Goal: Task Accomplishment & Management: Use online tool/utility

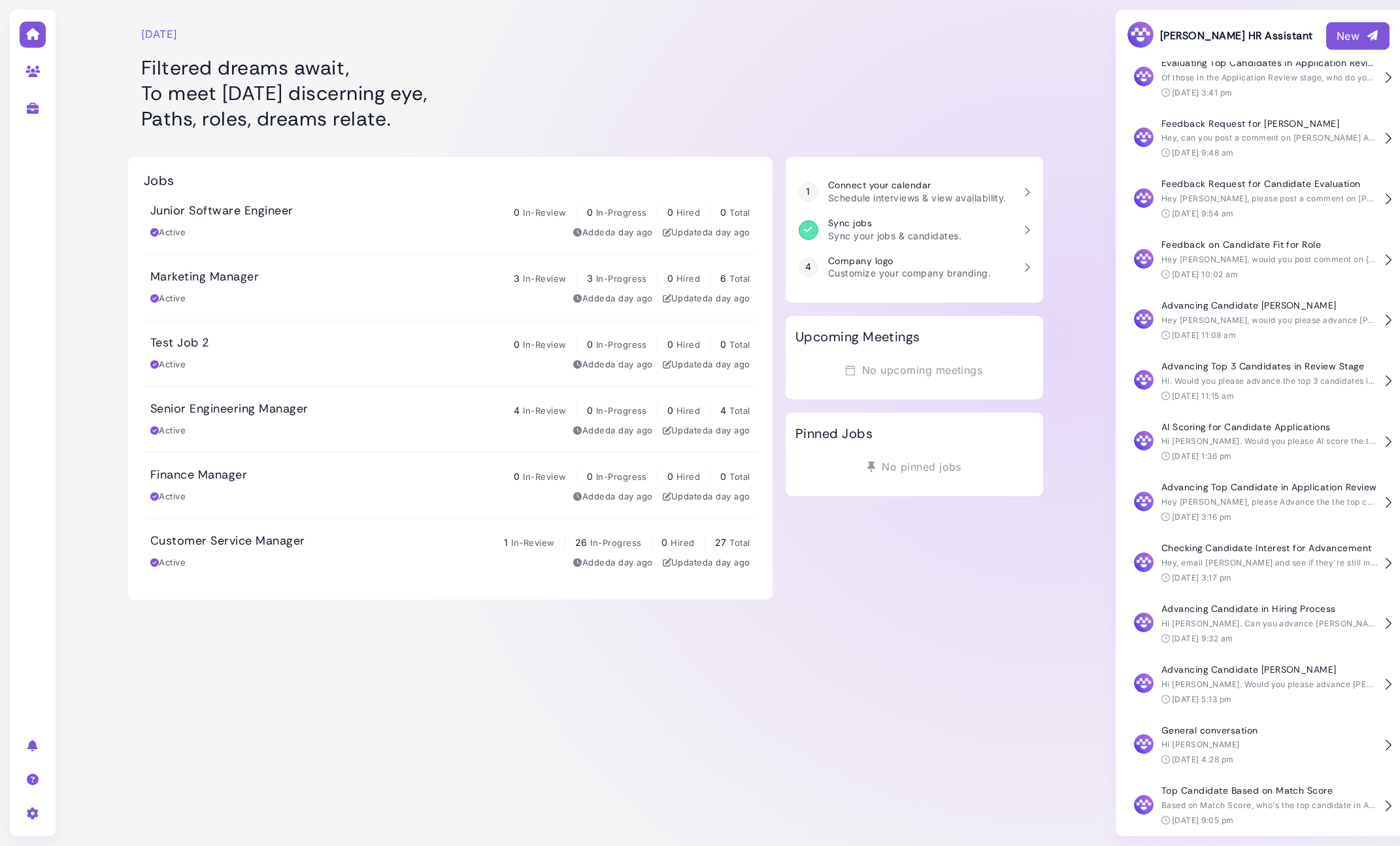
click at [755, 55] on h1 "Filtered dreams await, To meet [DATE] discerning eye, Paths, roles, dreams rela…" at bounding box center [450, 93] width 618 height 76
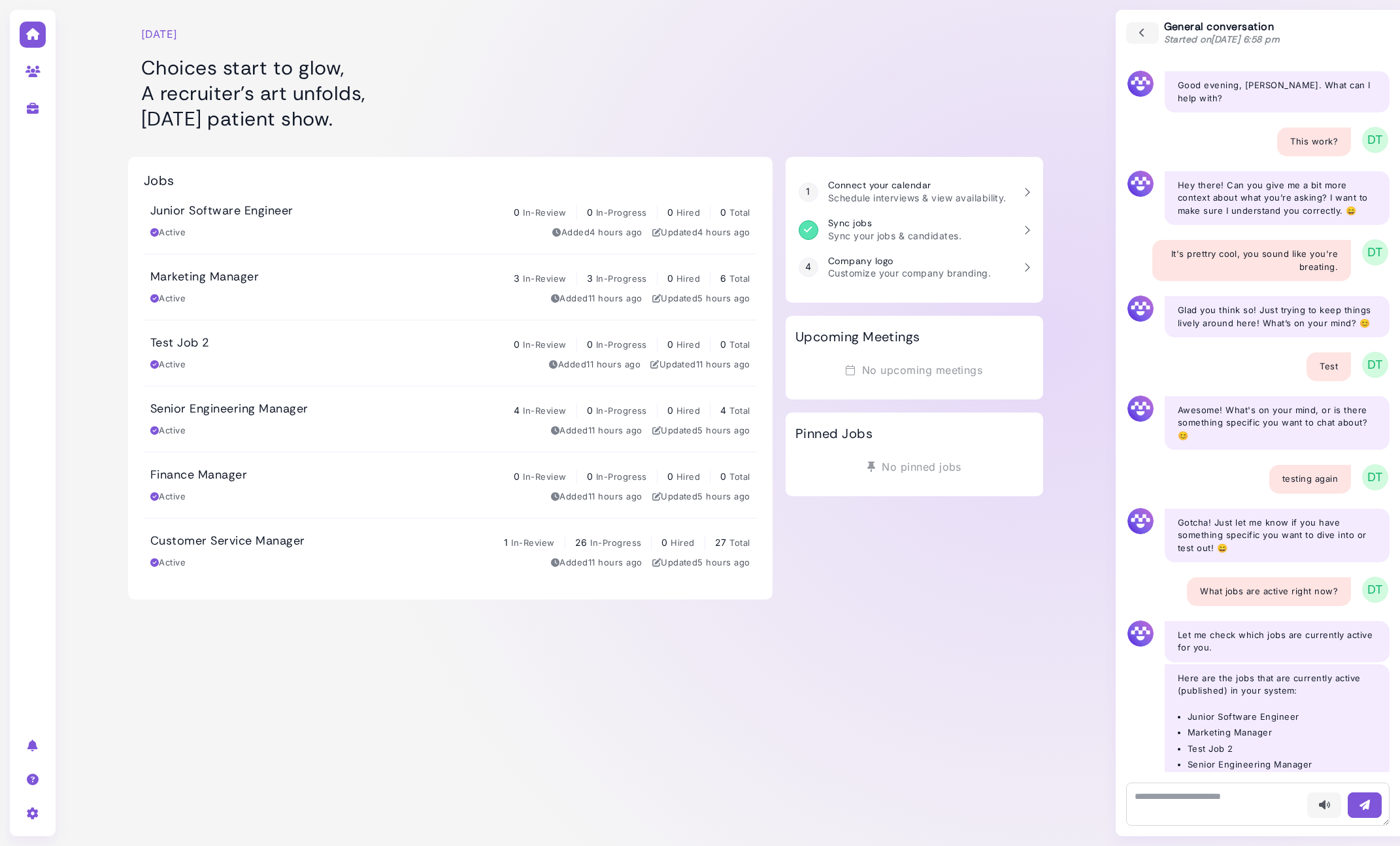
scroll to position [1406, 0]
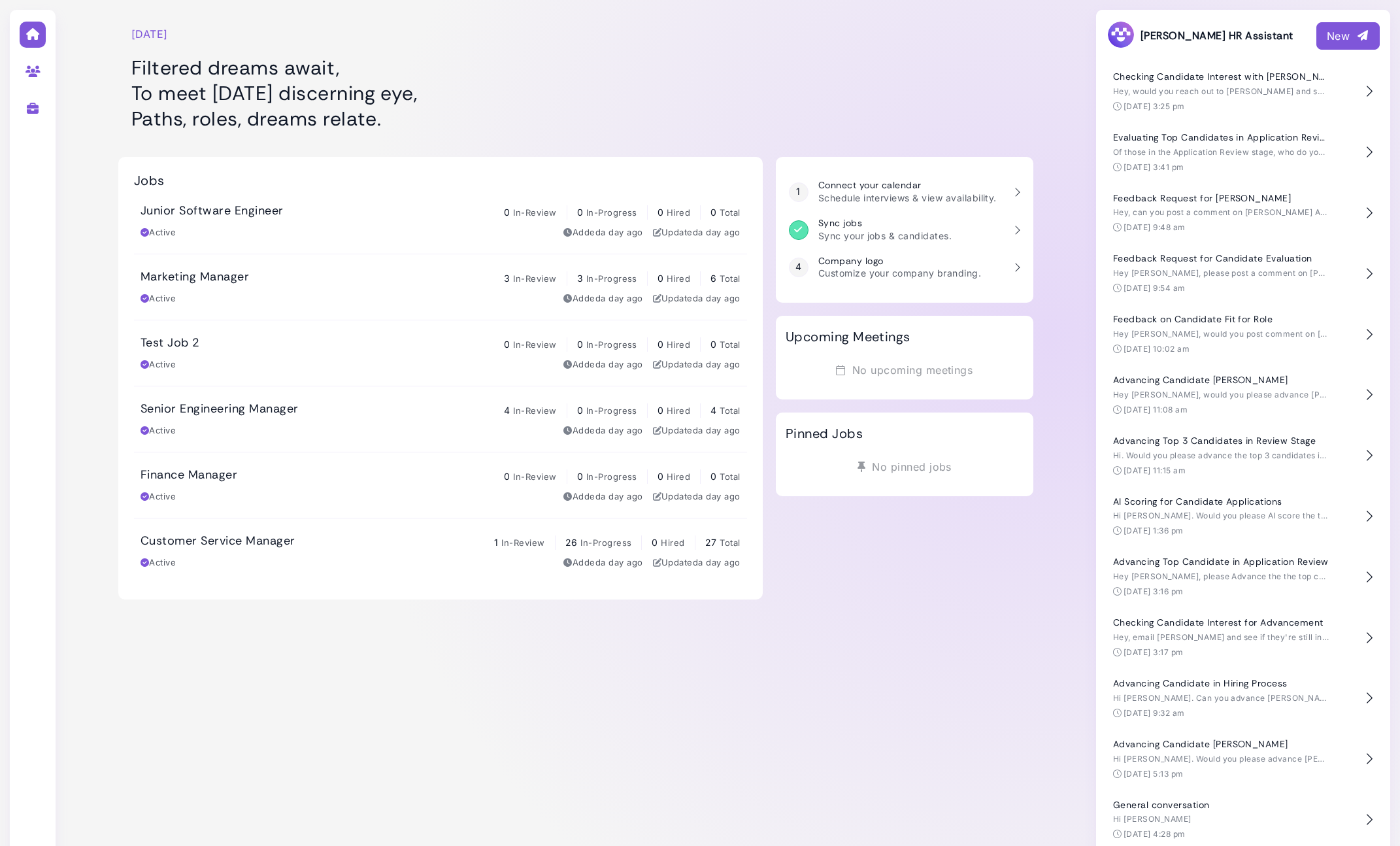
click at [1344, 41] on div "New" at bounding box center [1348, 35] width 42 height 16
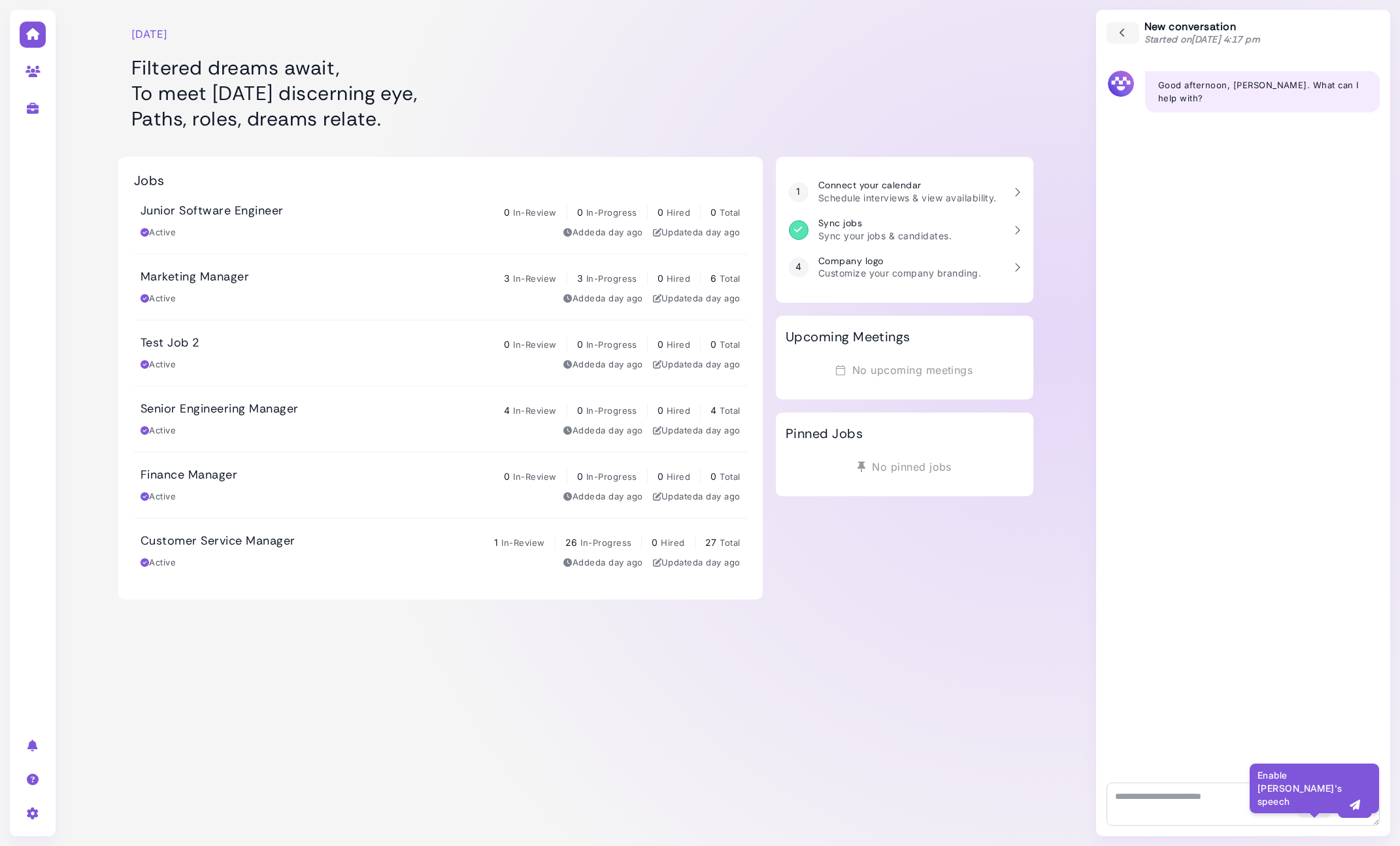
click at [1315, 800] on icon "button" at bounding box center [1313, 805] width 13 height 14
click at [1125, 31] on icon "button" at bounding box center [1122, 33] width 12 height 14
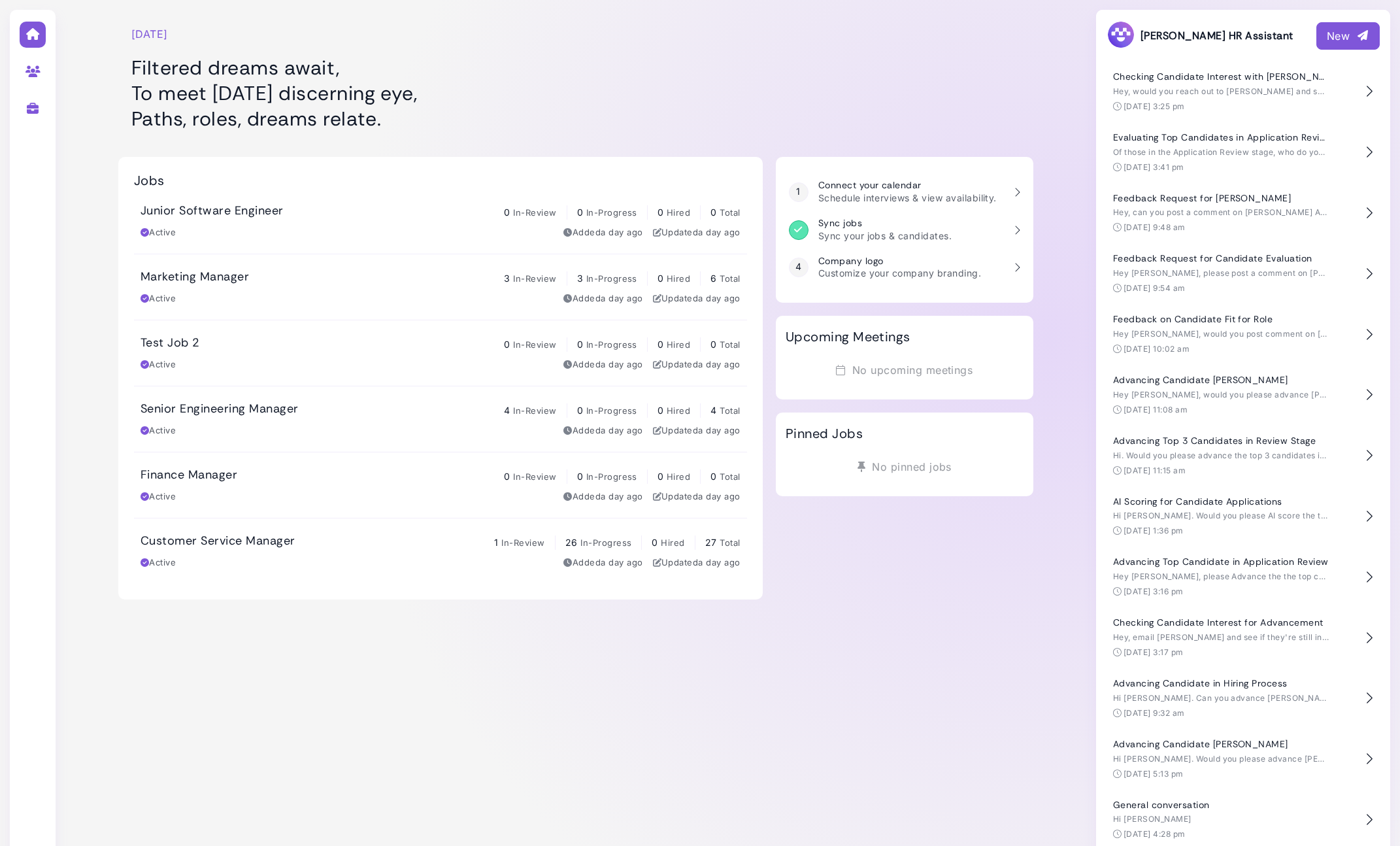
click at [1351, 37] on div "New" at bounding box center [1348, 35] width 42 height 16
click at [962, 664] on div "Wednesday, August 27 Filtered dreams await, To meet Wednesday’s discerning eye,…" at bounding box center [576, 581] width 1021 height 1163
